Goal: Transaction & Acquisition: Purchase product/service

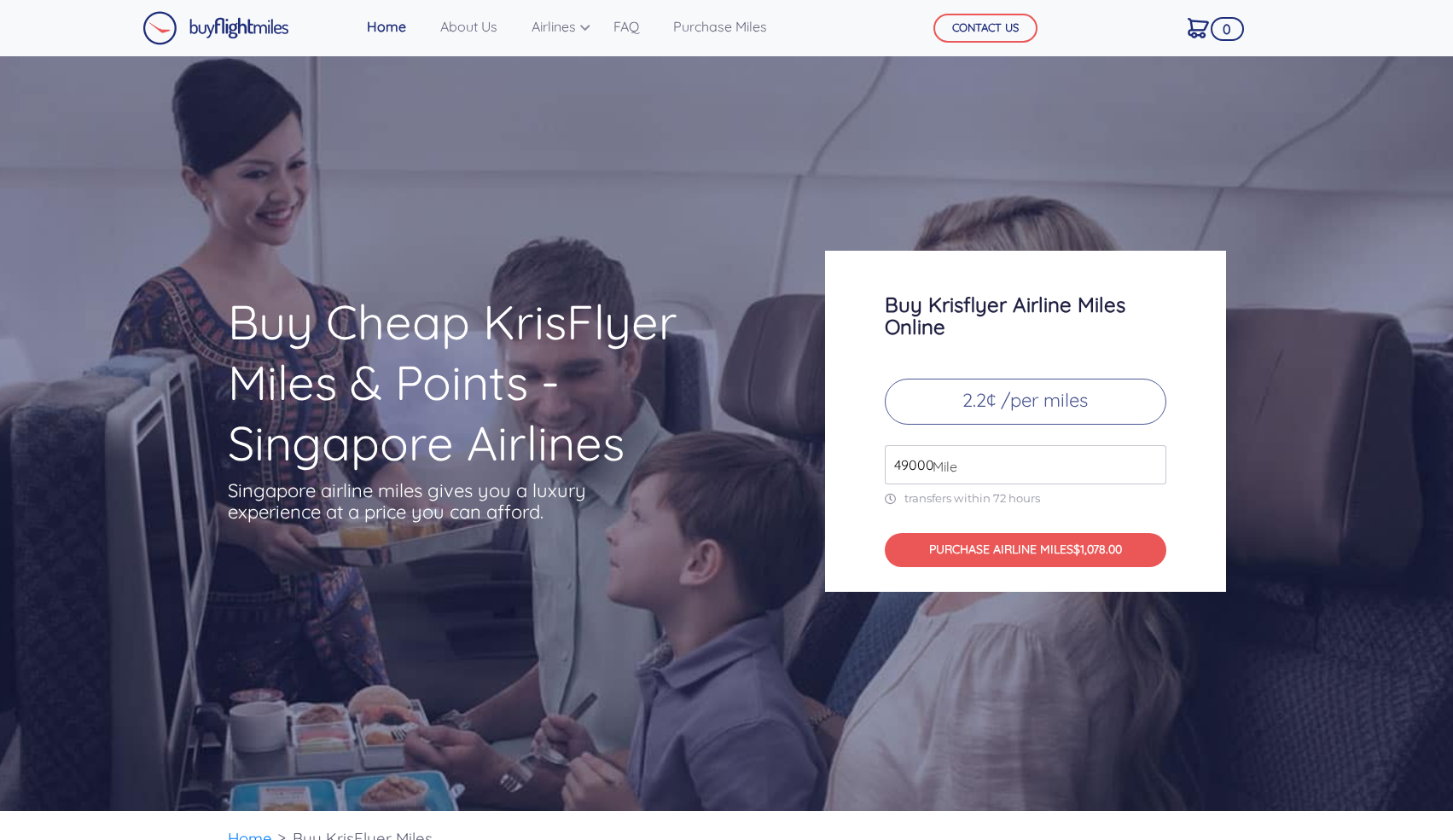
click at [1026, 395] on p "2.2¢ /per miles" at bounding box center [1025, 402] width 281 height 46
click at [989, 468] on input "49000" at bounding box center [1025, 465] width 281 height 40
click at [1098, 310] on h3 "Buy Krisflyer Airline Miles Online" at bounding box center [1025, 316] width 281 height 45
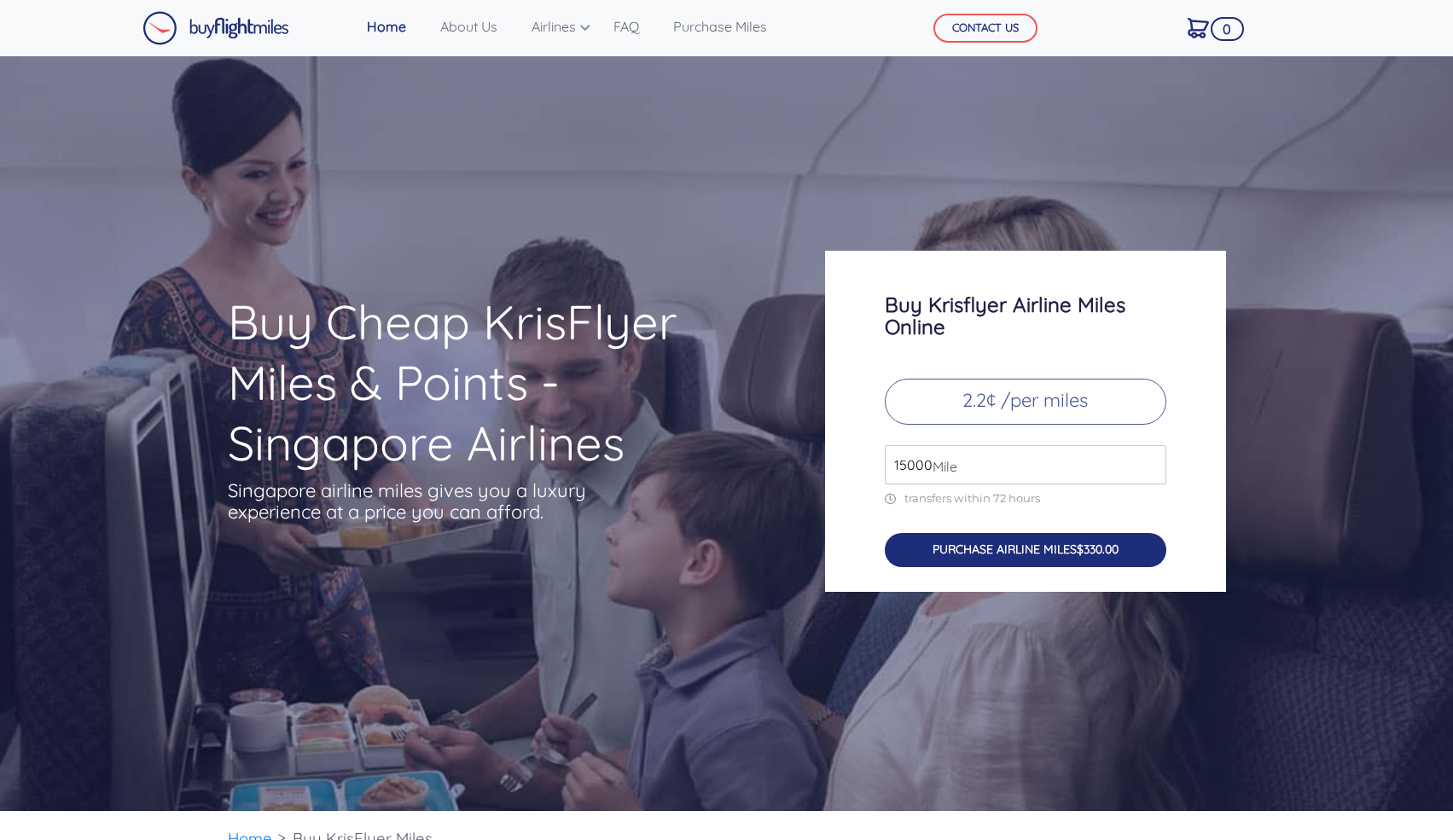
click at [1081, 539] on button "PURCHASE AIRLINE MILES $330.00" at bounding box center [1025, 550] width 281 height 35
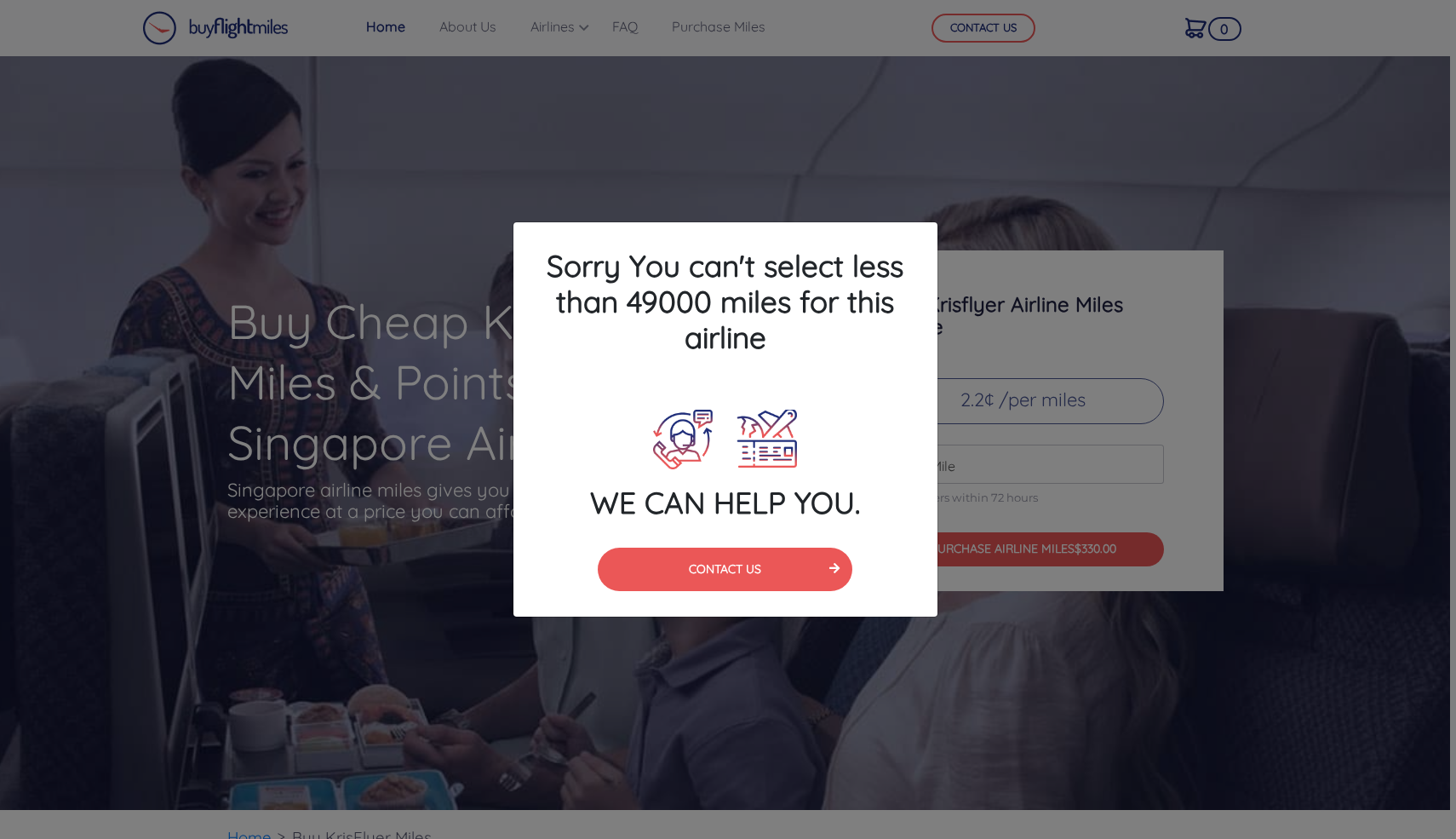
click at [968, 348] on div "Sorry You can't select less than 49000 miles for this airline WE CAN HELP YOU. …" at bounding box center [728, 419] width 1456 height 839
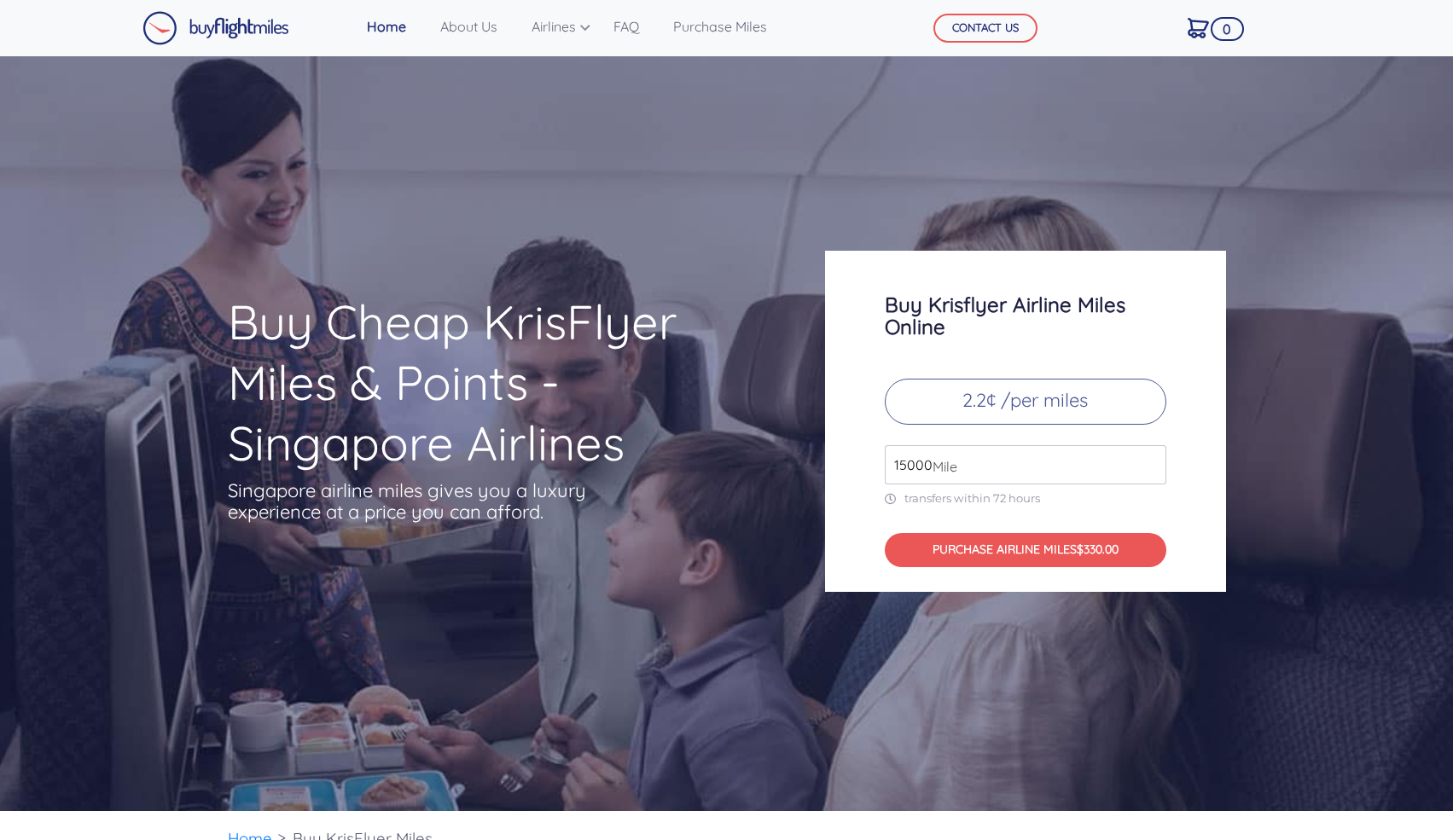
click at [937, 447] on input "15000" at bounding box center [1025, 465] width 281 height 40
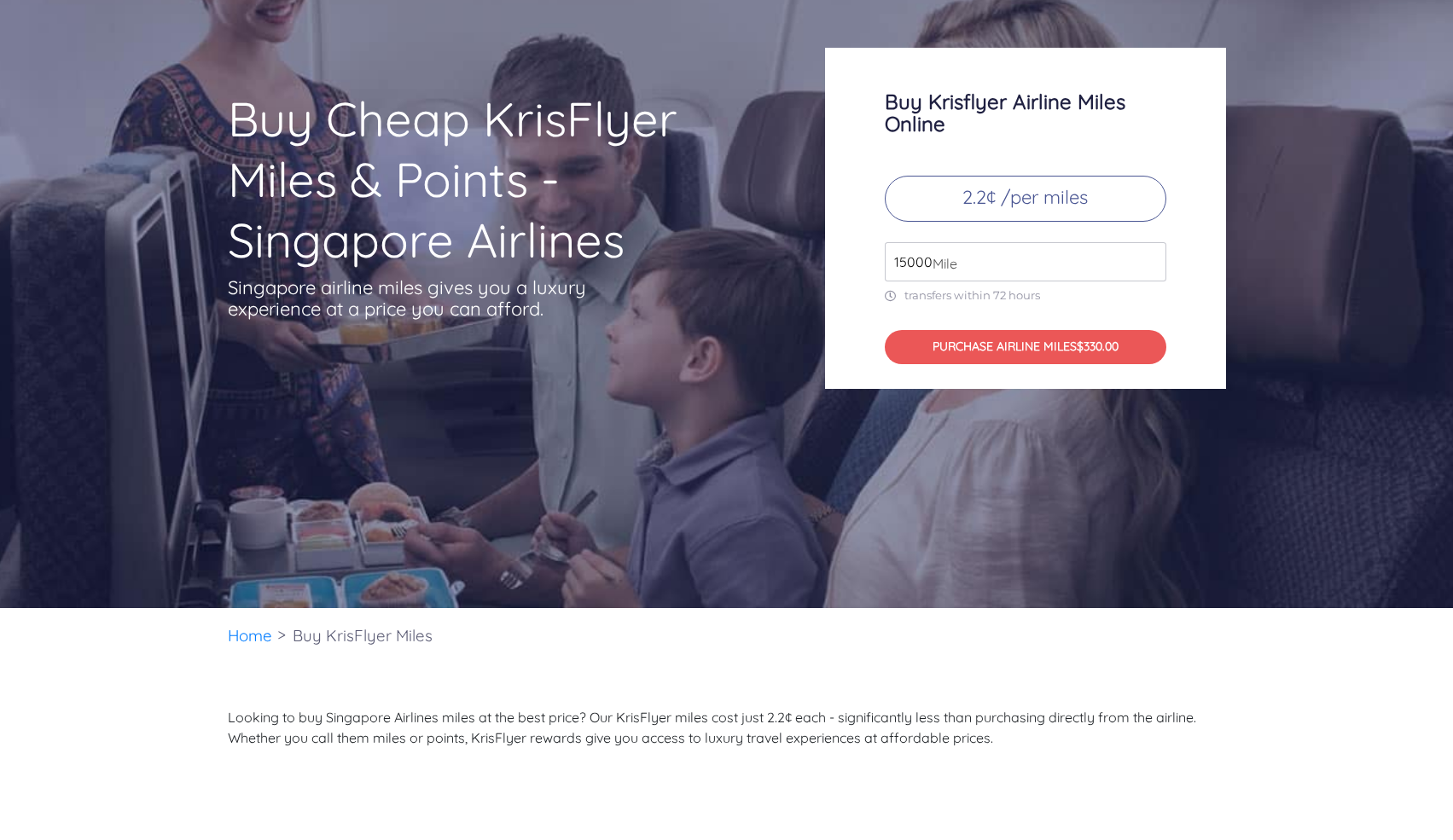
scroll to position [200, 0]
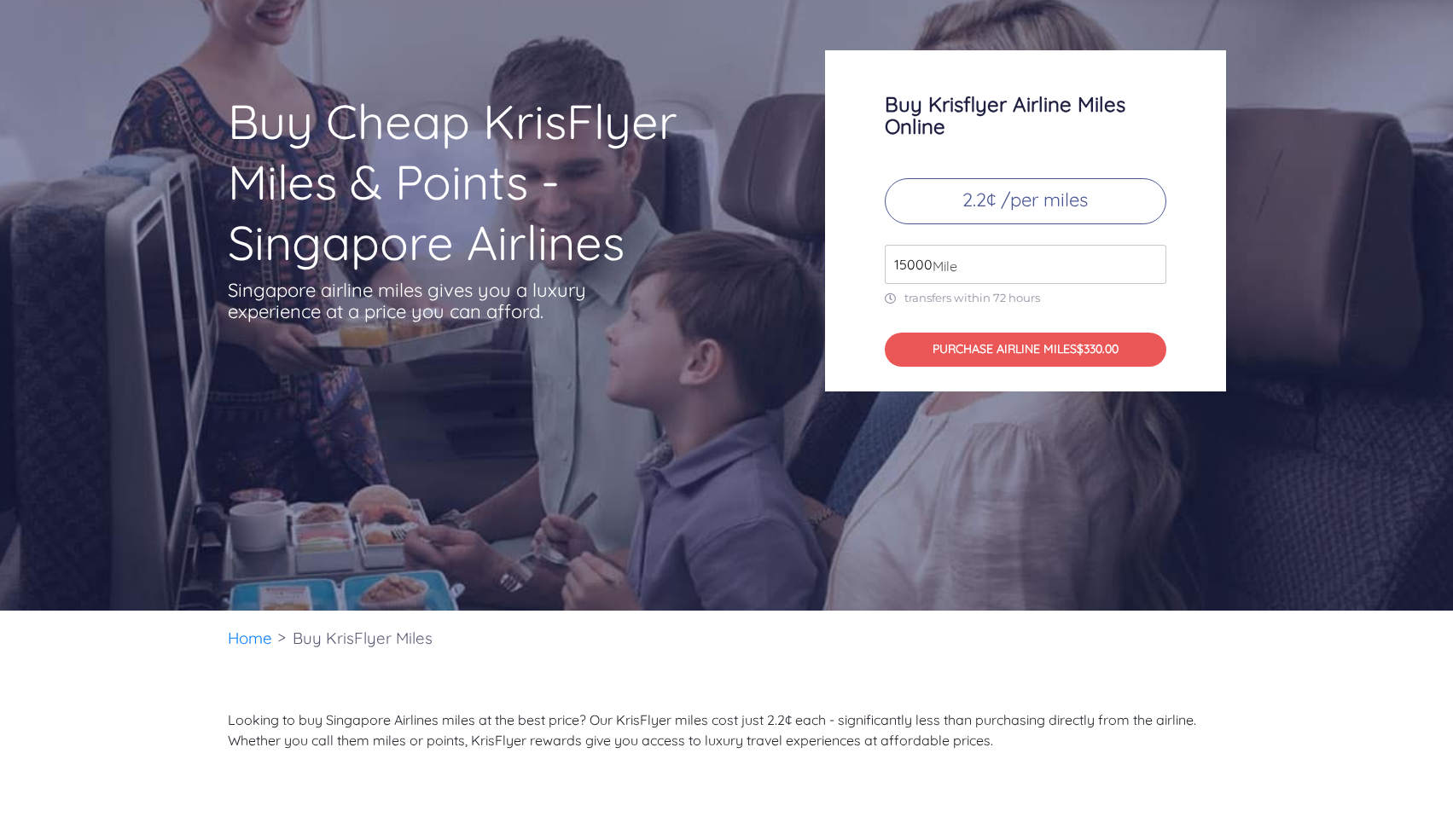
click at [933, 256] on span "Mile" at bounding box center [940, 266] width 34 height 21
click at [910, 265] on input "15000" at bounding box center [1025, 265] width 281 height 40
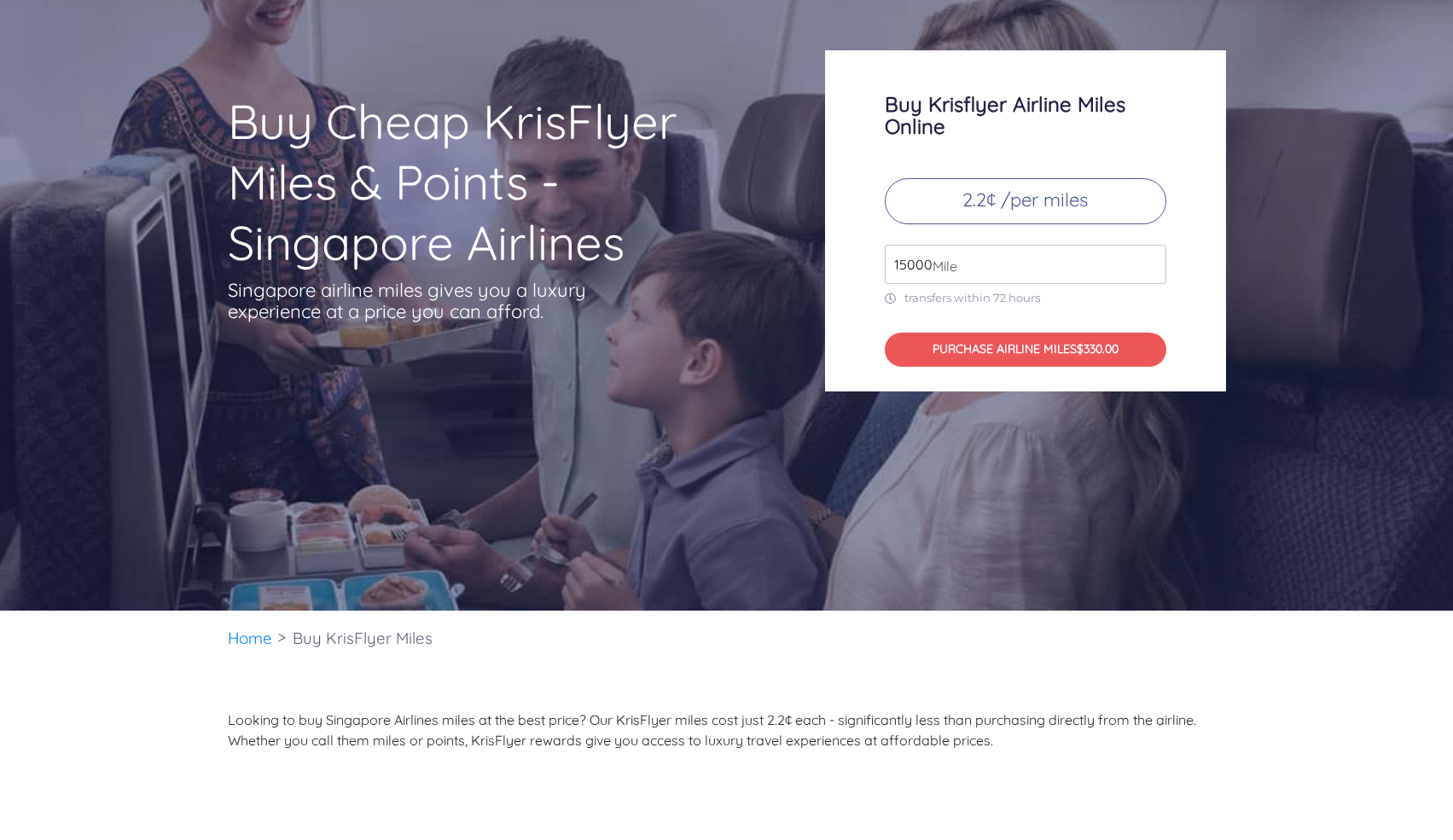
click at [910, 265] on input "15000" at bounding box center [1025, 265] width 281 height 40
type input "49000"
click at [961, 336] on button "PURCHASE AIRLINE MILES $1078.00" at bounding box center [1025, 350] width 281 height 35
